Goal: Task Accomplishment & Management: Use online tool/utility

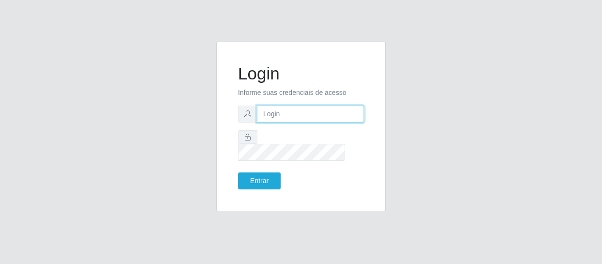
click at [296, 120] on input "text" at bounding box center [310, 114] width 107 height 17
type input "[EMAIL_ADDRESS][DOMAIN_NAME]"
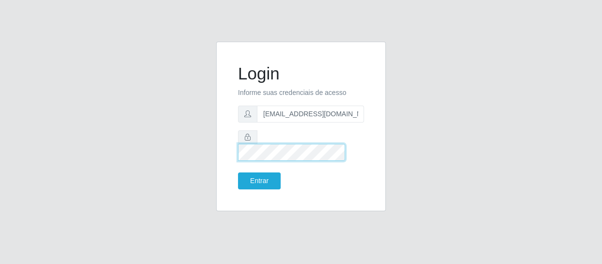
click at [238, 173] on button "Entrar" at bounding box center [259, 181] width 43 height 17
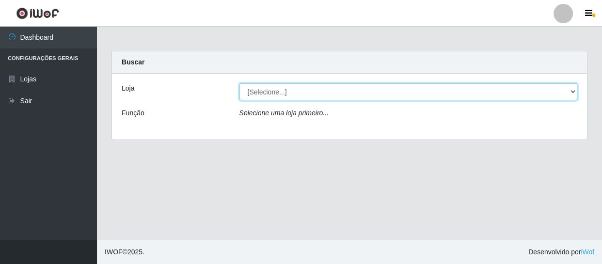
click at [281, 96] on select "[Selecione...] SuperFácil Atacado - São Gonçalo do Amarante" at bounding box center [408, 91] width 338 height 17
select select "408"
click at [239, 83] on select "[Selecione...] SuperFácil Atacado - São Gonçalo do Amarante" at bounding box center [408, 91] width 338 height 17
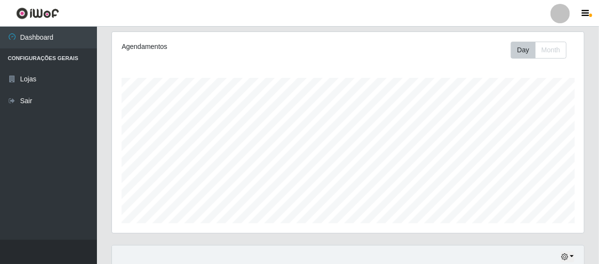
scroll to position [264, 0]
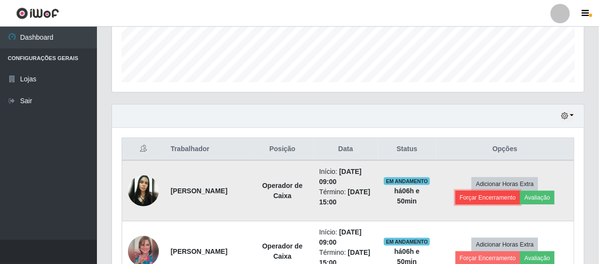
click at [479, 197] on button "Forçar Encerramento" at bounding box center [488, 198] width 65 height 14
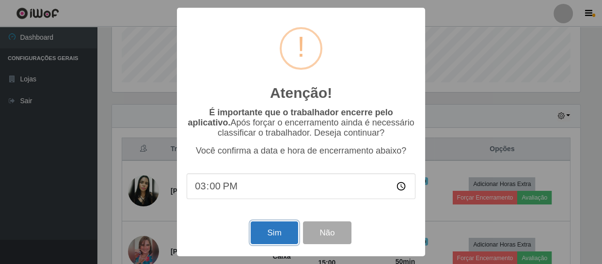
click at [258, 235] on button "Sim" at bounding box center [274, 232] width 47 height 23
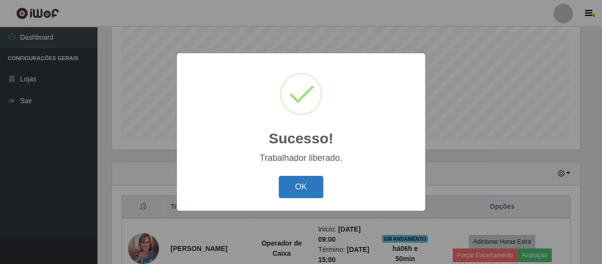
click at [298, 184] on button "OK" at bounding box center [301, 187] width 45 height 23
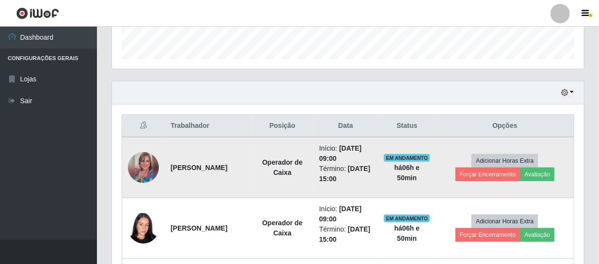
scroll to position [295, 0]
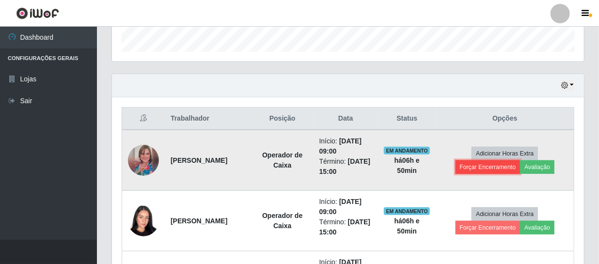
click at [479, 163] on button "Forçar Encerramento" at bounding box center [488, 167] width 65 height 14
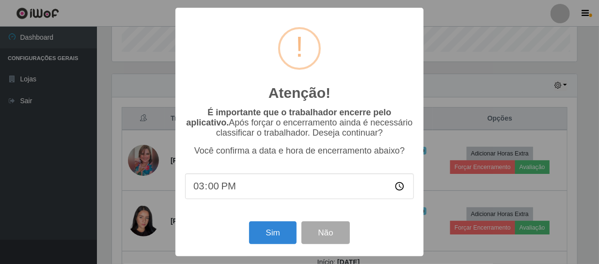
scroll to position [201, 468]
click at [264, 234] on button "Sim" at bounding box center [274, 232] width 47 height 23
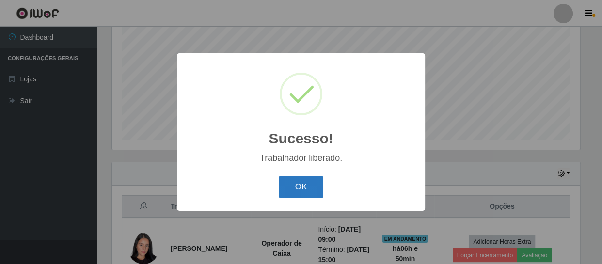
click at [313, 191] on button "OK" at bounding box center [301, 187] width 45 height 23
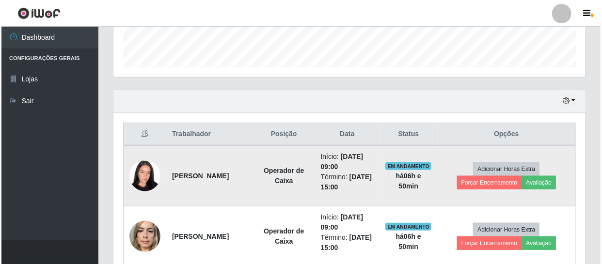
scroll to position [295, 0]
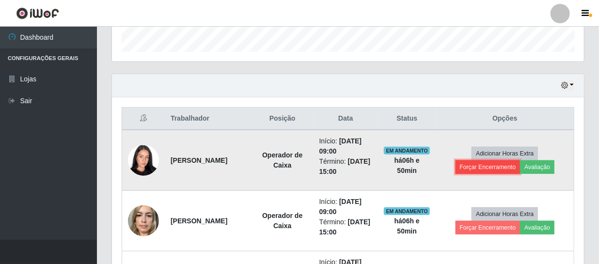
click at [489, 164] on button "Forçar Encerramento" at bounding box center [488, 167] width 65 height 14
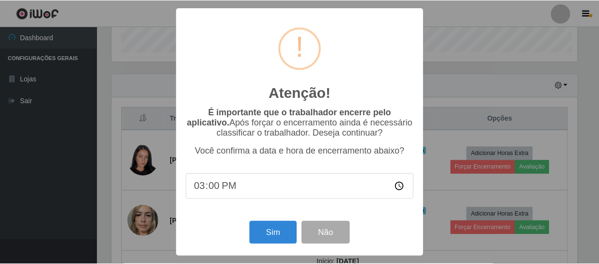
scroll to position [201, 468]
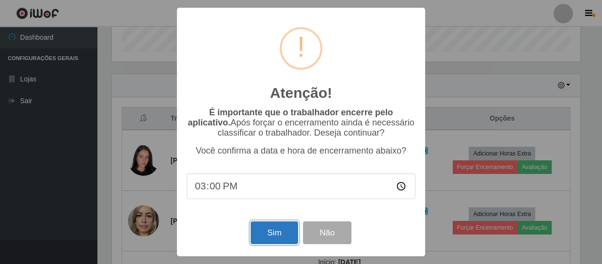
click at [277, 229] on button "Sim" at bounding box center [274, 232] width 47 height 23
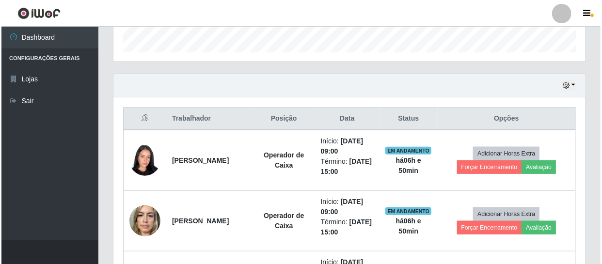
scroll to position [0, 0]
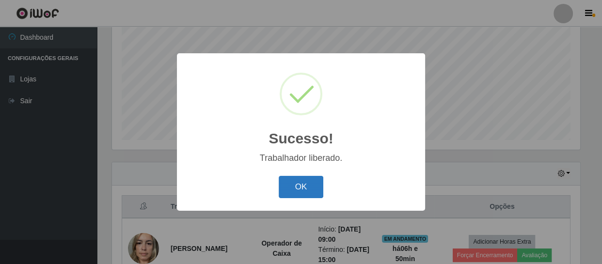
click at [299, 190] on button "OK" at bounding box center [301, 187] width 45 height 23
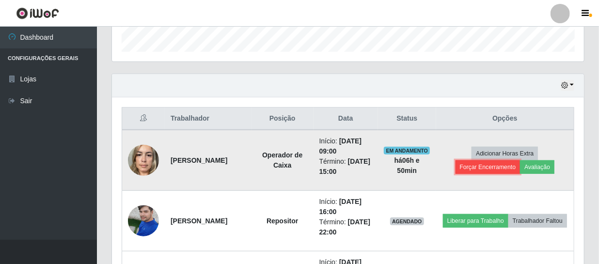
click at [485, 164] on button "Forçar Encerramento" at bounding box center [488, 167] width 65 height 14
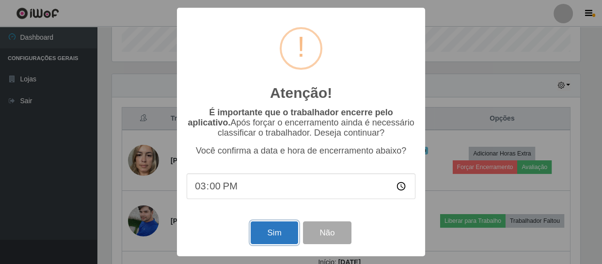
click at [259, 231] on button "Sim" at bounding box center [274, 232] width 47 height 23
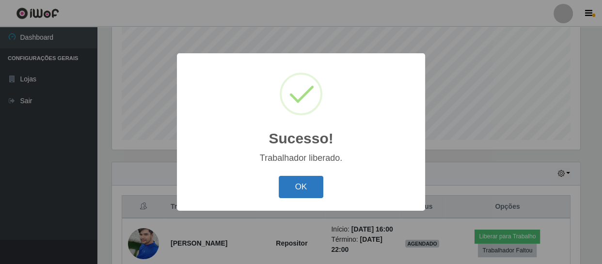
click at [298, 189] on button "OK" at bounding box center [301, 187] width 45 height 23
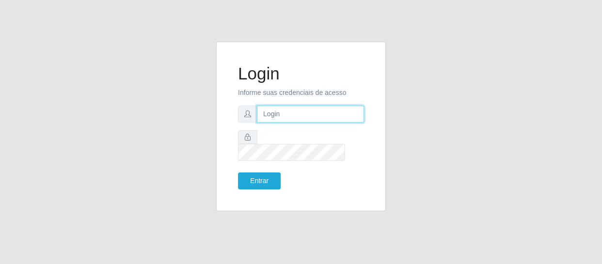
click at [283, 123] on input "text" at bounding box center [310, 114] width 107 height 17
type input "[EMAIL_ADDRESS][DOMAIN_NAME]"
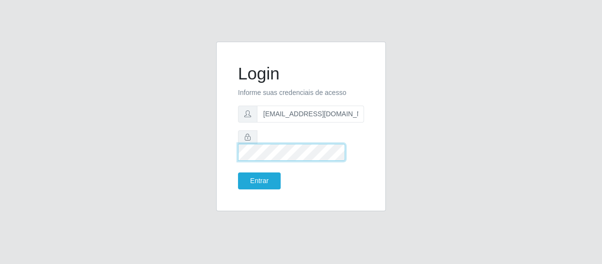
click at [238, 173] on button "Entrar" at bounding box center [259, 181] width 43 height 17
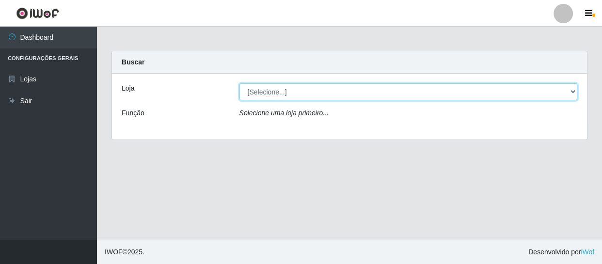
click at [333, 92] on select "[Selecione...] SuperFácil Atacado - São Gonçalo do Amarante" at bounding box center [408, 91] width 338 height 17
select select "408"
click at [239, 83] on select "[Selecione...] SuperFácil Atacado - São Gonçalo do Amarante" at bounding box center [408, 91] width 338 height 17
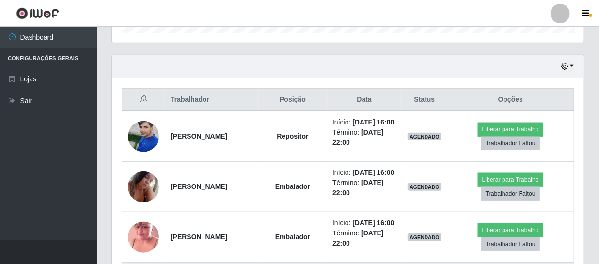
scroll to position [308, 0]
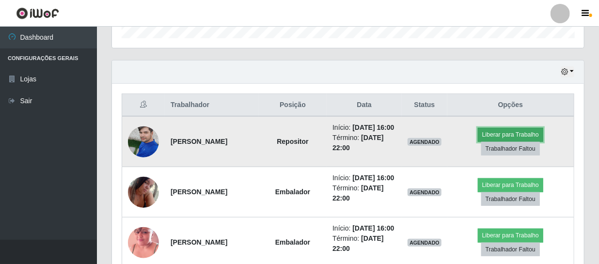
click at [510, 134] on button "Liberar para Trabalho" at bounding box center [510, 135] width 65 height 14
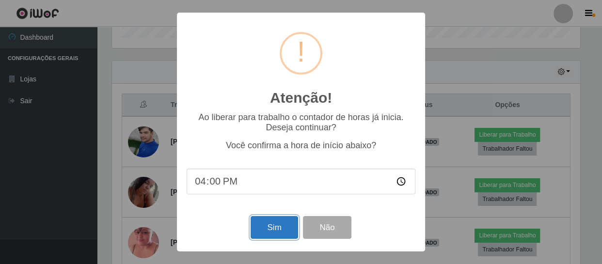
click at [283, 220] on button "Sim" at bounding box center [274, 227] width 47 height 23
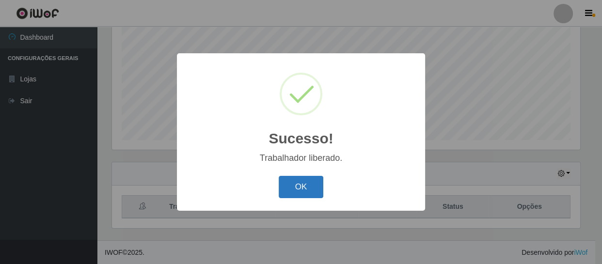
click at [296, 176] on button "OK" at bounding box center [301, 187] width 45 height 23
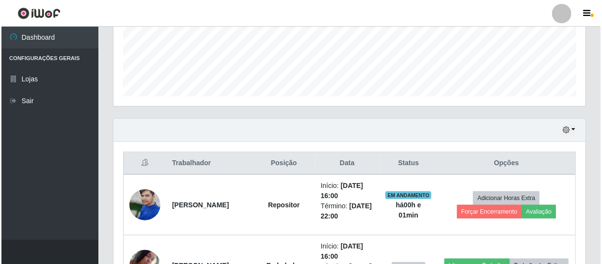
scroll to position [339, 0]
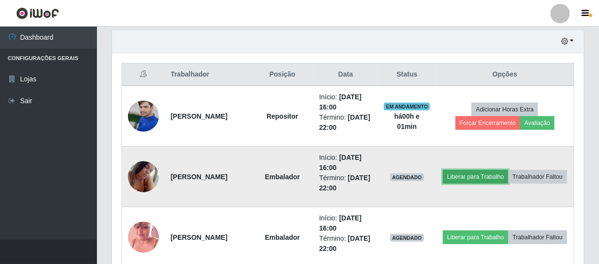
click at [505, 170] on button "Liberar para Trabalho" at bounding box center [475, 177] width 65 height 14
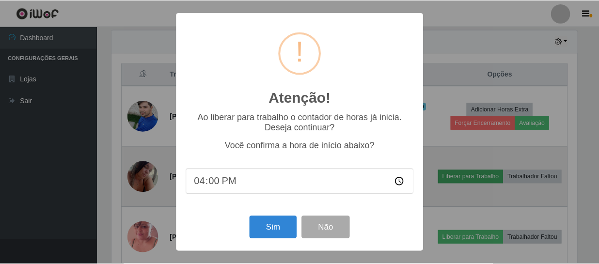
scroll to position [201, 468]
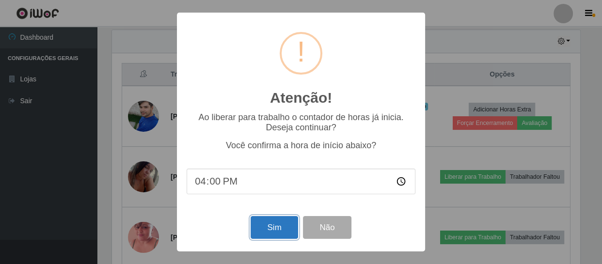
click at [284, 224] on button "Sim" at bounding box center [274, 227] width 47 height 23
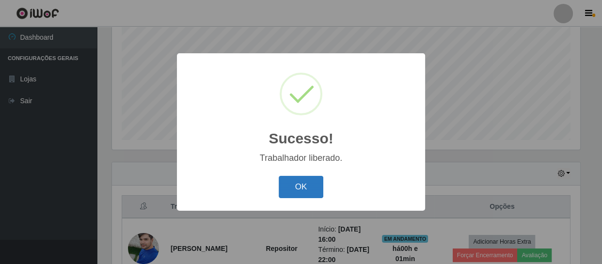
click at [296, 189] on button "OK" at bounding box center [301, 187] width 45 height 23
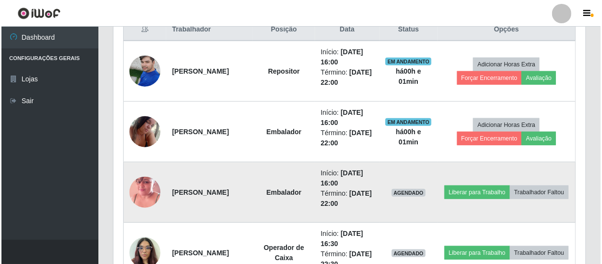
scroll to position [426, 0]
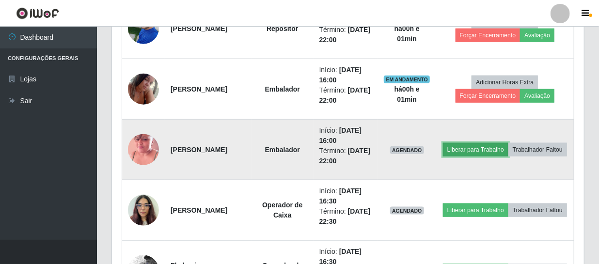
click at [502, 143] on button "Liberar para Trabalho" at bounding box center [475, 150] width 65 height 14
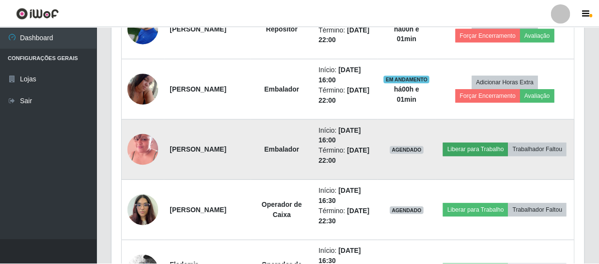
scroll to position [201, 468]
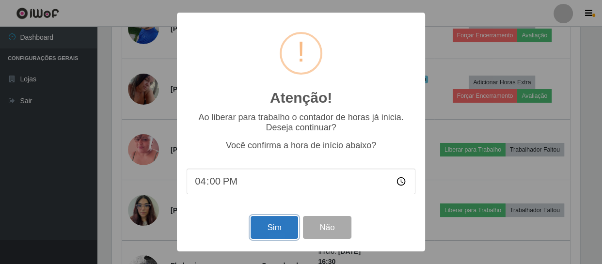
click at [270, 228] on button "Sim" at bounding box center [274, 227] width 47 height 23
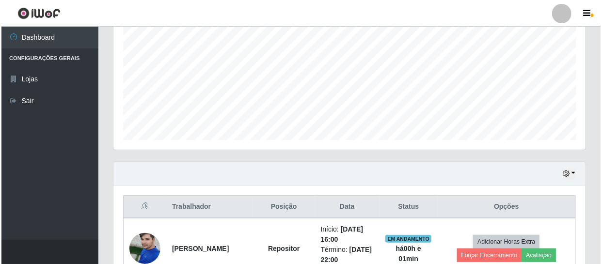
scroll to position [0, 0]
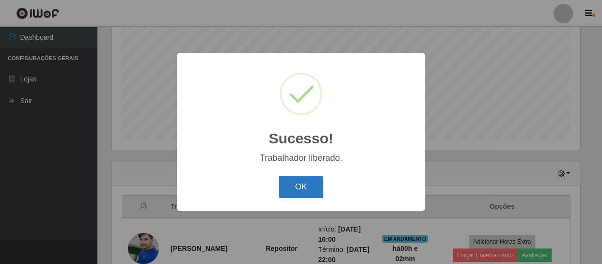
click at [311, 182] on button "OK" at bounding box center [301, 187] width 45 height 23
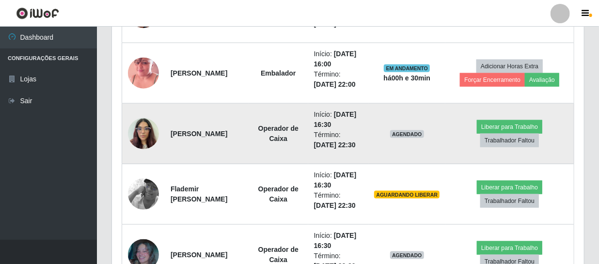
scroll to position [503, 0]
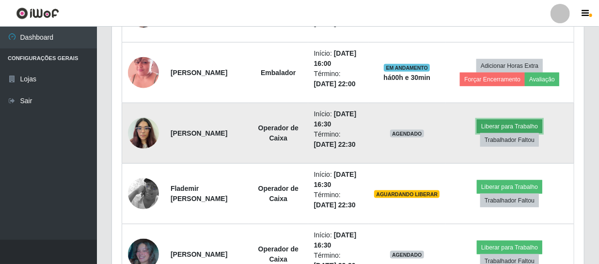
click at [512, 126] on button "Liberar para Trabalho" at bounding box center [509, 127] width 65 height 14
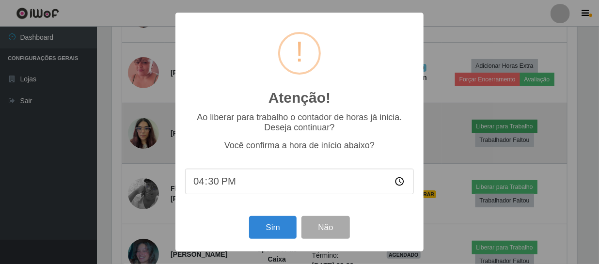
scroll to position [201, 468]
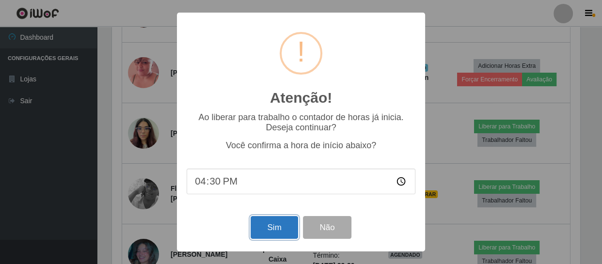
click at [280, 228] on button "Sim" at bounding box center [274, 227] width 47 height 23
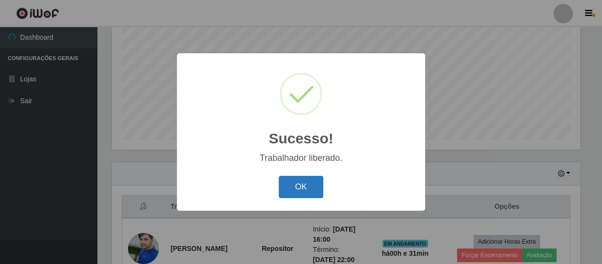
click at [307, 190] on button "OK" at bounding box center [301, 187] width 45 height 23
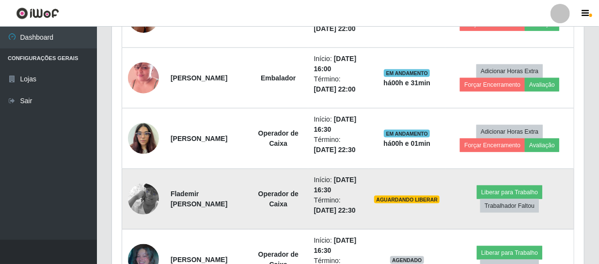
scroll to position [515, 0]
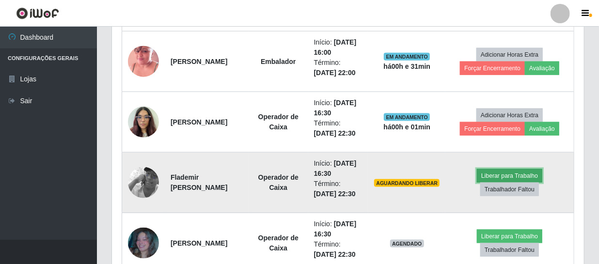
click at [503, 174] on button "Liberar para Trabalho" at bounding box center [509, 176] width 65 height 14
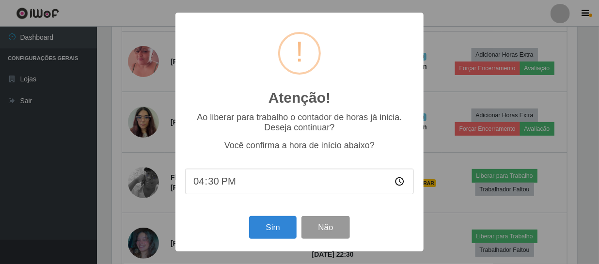
scroll to position [201, 468]
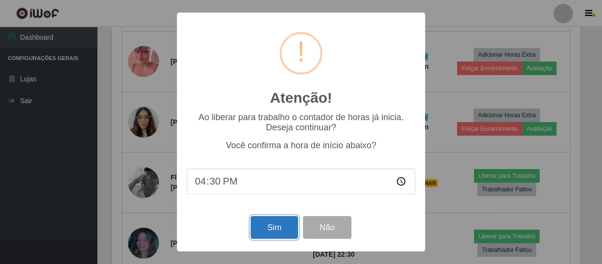
click at [275, 225] on button "Sim" at bounding box center [274, 227] width 47 height 23
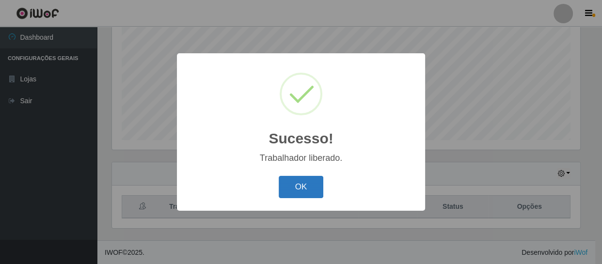
click at [312, 186] on button "OK" at bounding box center [301, 187] width 45 height 23
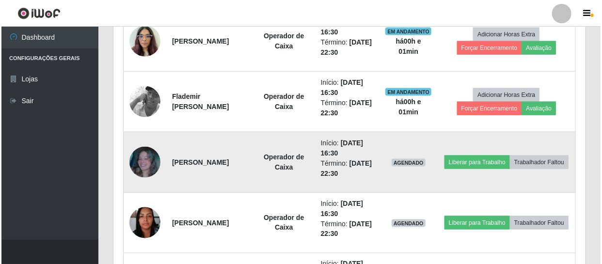
scroll to position [603, 0]
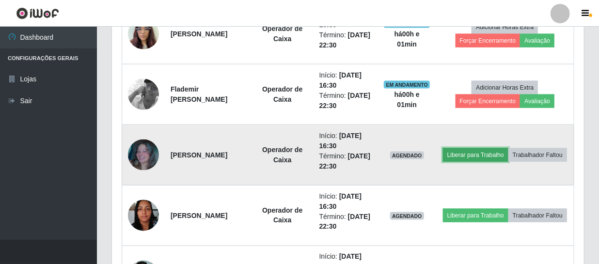
click at [493, 148] on button "Liberar para Trabalho" at bounding box center [475, 155] width 65 height 14
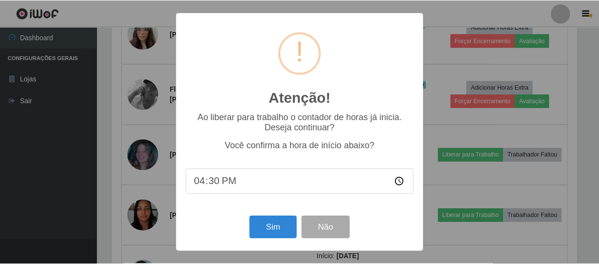
scroll to position [201, 468]
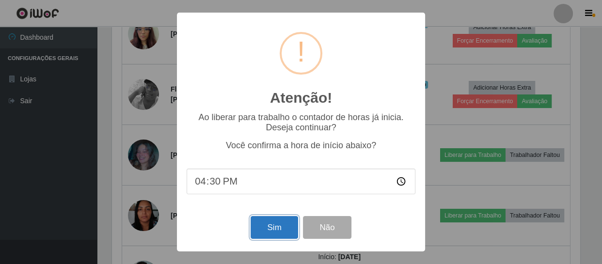
click at [279, 232] on button "Sim" at bounding box center [274, 227] width 47 height 23
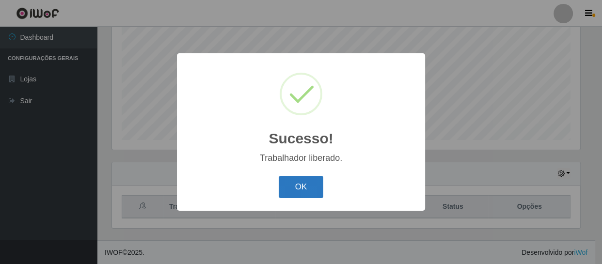
click at [307, 184] on button "OK" at bounding box center [301, 187] width 45 height 23
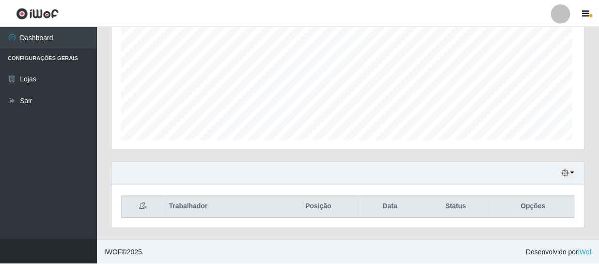
scroll to position [484395, 484123]
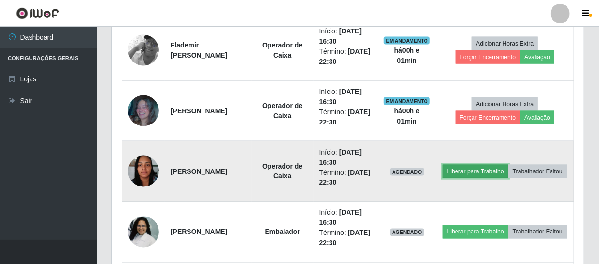
click at [491, 166] on button "Liberar para Trabalho" at bounding box center [475, 172] width 65 height 14
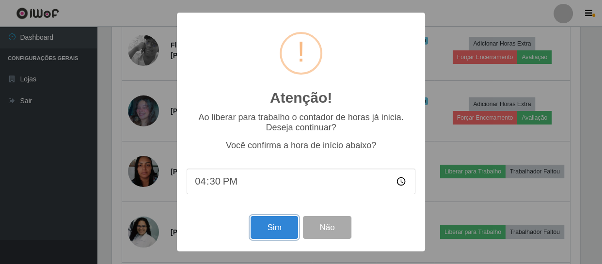
click at [275, 226] on button "Sim" at bounding box center [274, 227] width 47 height 23
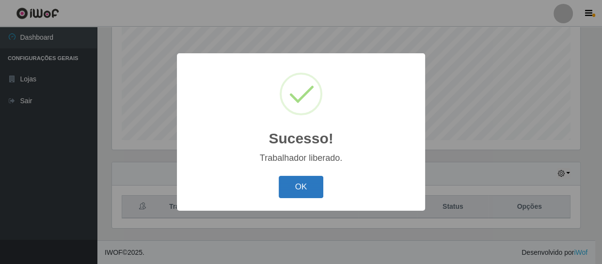
click at [305, 189] on button "OK" at bounding box center [301, 187] width 45 height 23
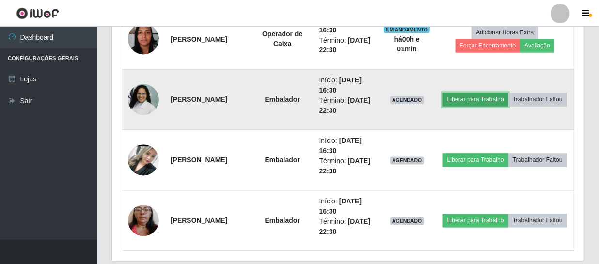
click at [504, 93] on button "Liberar para Trabalho" at bounding box center [475, 100] width 65 height 14
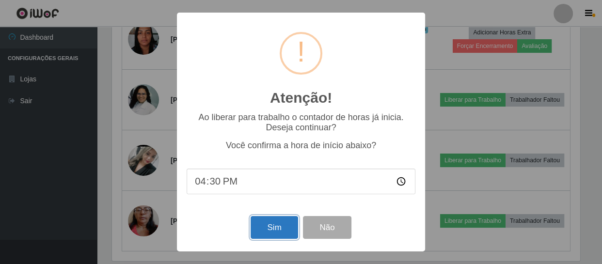
click at [278, 226] on button "Sim" at bounding box center [274, 227] width 47 height 23
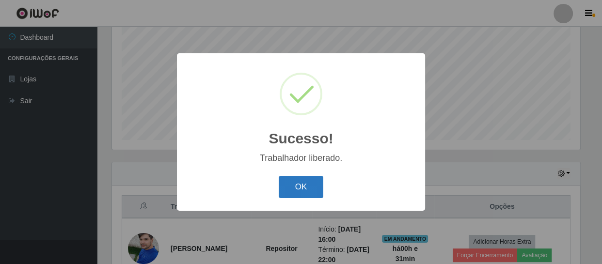
click at [302, 184] on button "OK" at bounding box center [301, 187] width 45 height 23
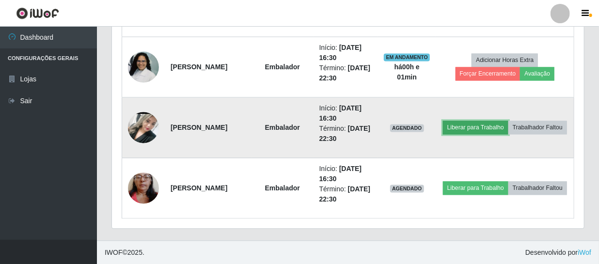
click at [502, 121] on button "Liberar para Trabalho" at bounding box center [475, 128] width 65 height 14
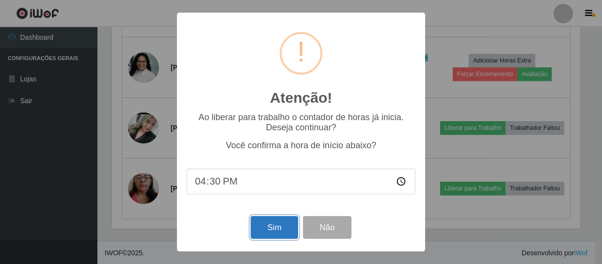
click at [279, 219] on button "Sim" at bounding box center [274, 227] width 47 height 23
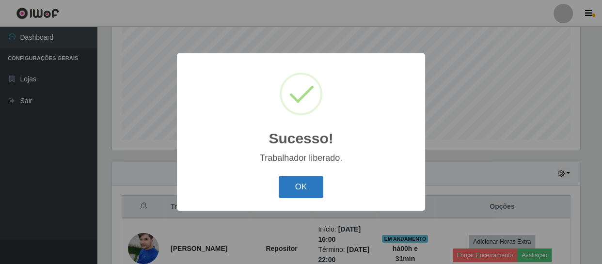
click at [294, 178] on button "OK" at bounding box center [301, 187] width 45 height 23
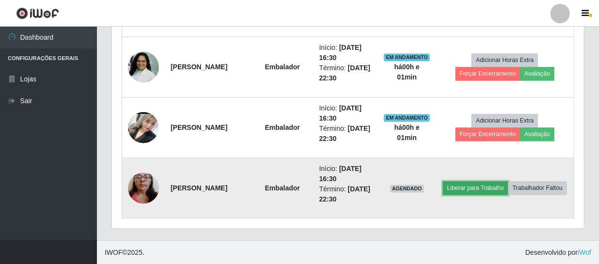
click at [488, 187] on button "Liberar para Trabalho" at bounding box center [475, 189] width 65 height 14
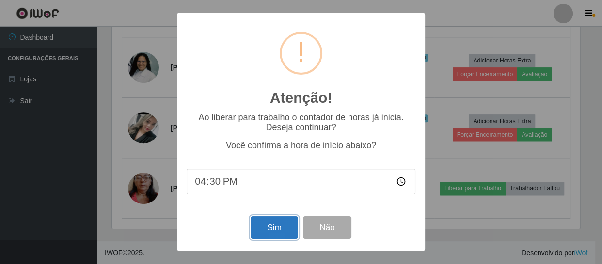
click at [257, 227] on button "Sim" at bounding box center [274, 227] width 47 height 23
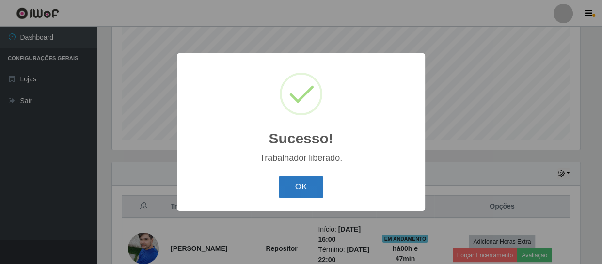
click at [312, 186] on button "OK" at bounding box center [301, 187] width 45 height 23
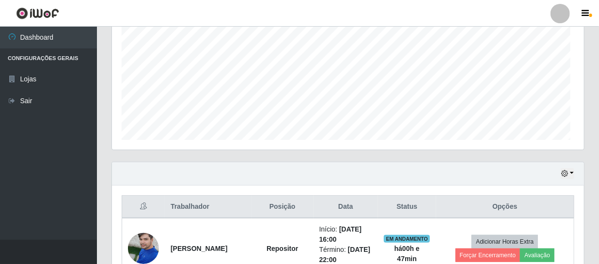
scroll to position [201, 472]
